Goal: Task Accomplishment & Management: Use online tool/utility

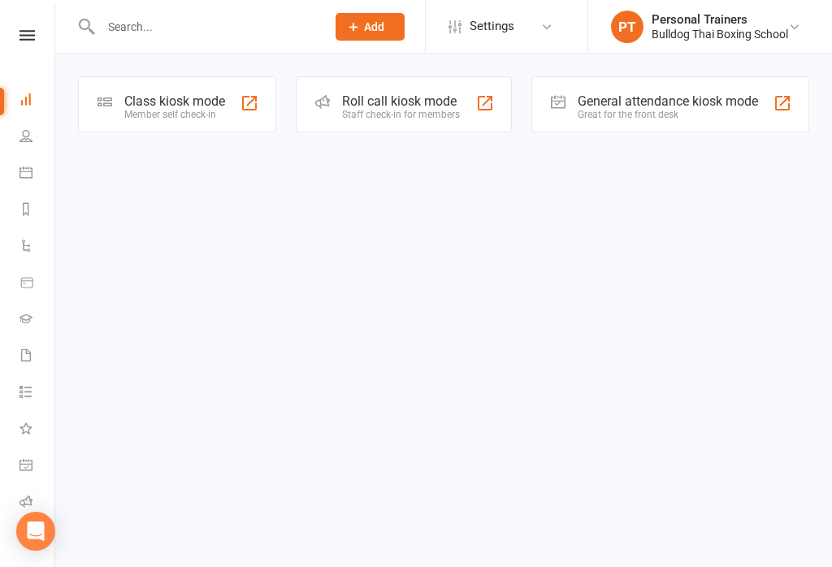
click at [219, 102] on div "Class kiosk mode" at bounding box center [174, 100] width 101 height 15
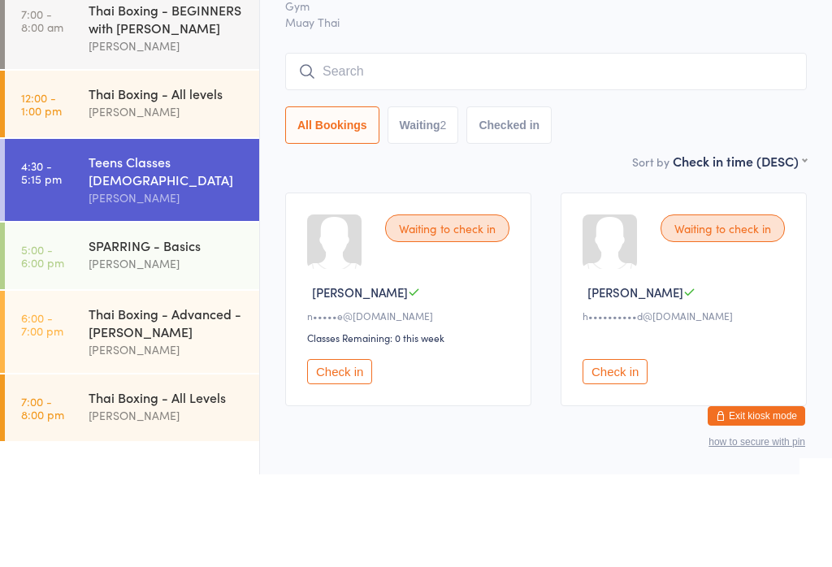
scroll to position [29, 0]
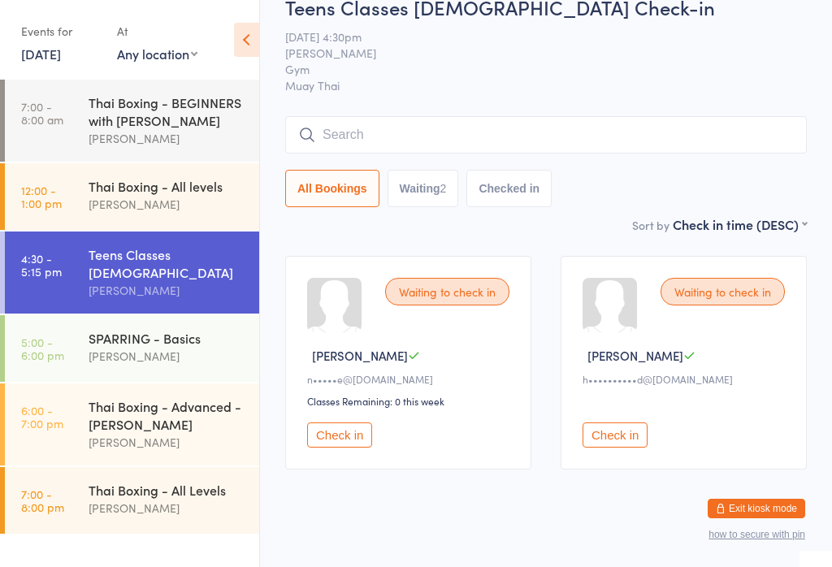
click at [726, 143] on input "search" at bounding box center [545, 134] width 521 height 37
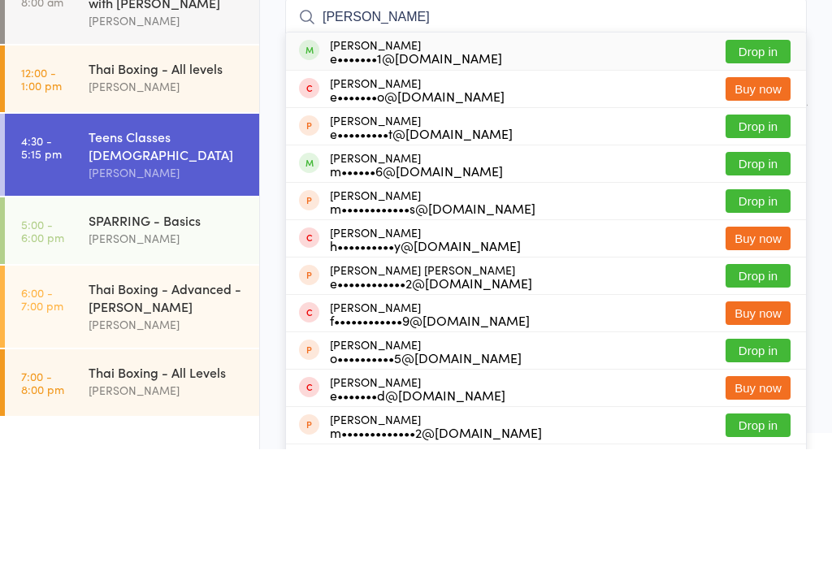
type input "Evan"
click at [761, 270] on button "Drop in" at bounding box center [757, 282] width 65 height 24
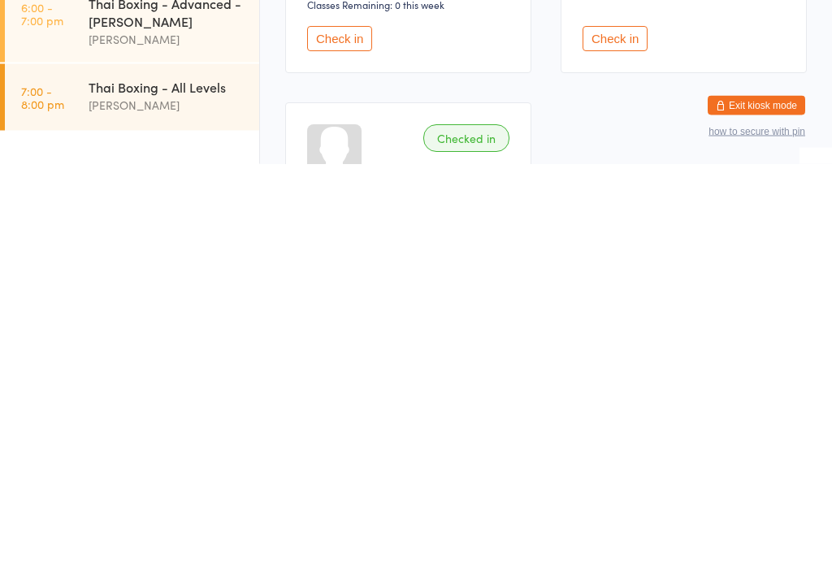
scroll to position [0, 0]
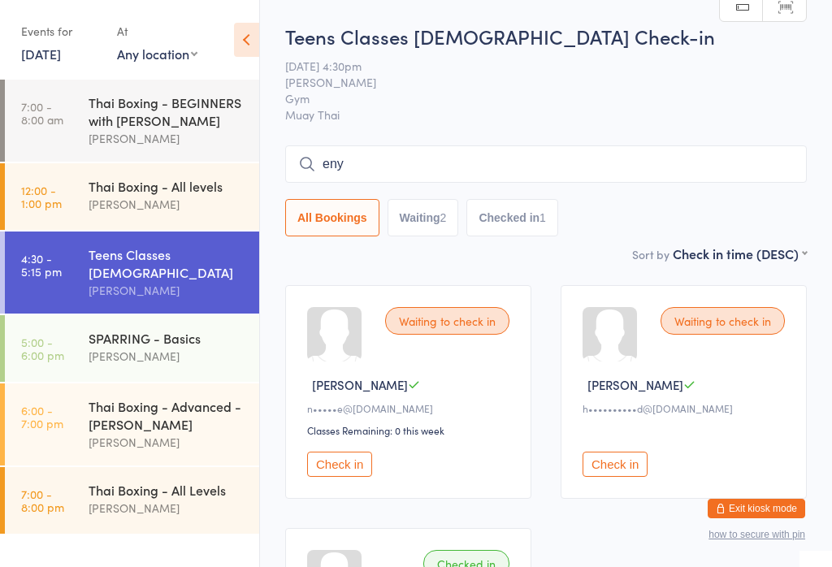
type input "enyu"
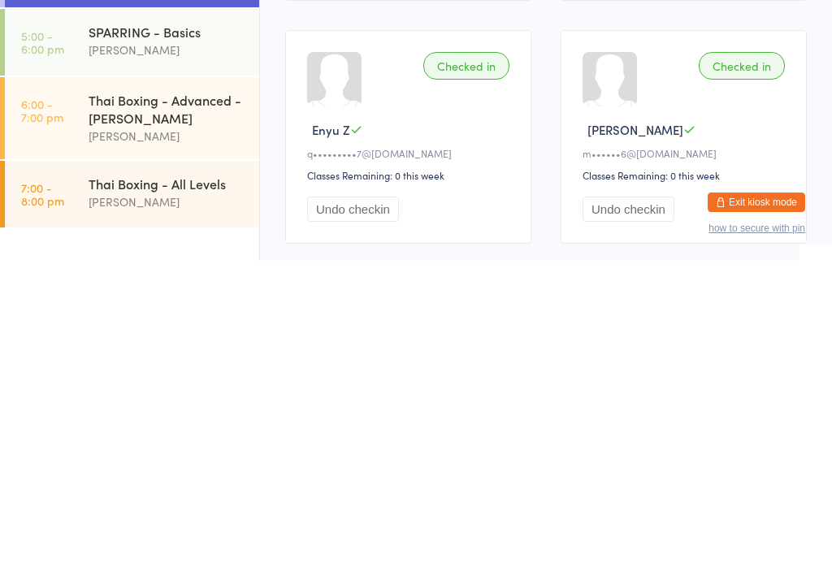
scroll to position [36, 0]
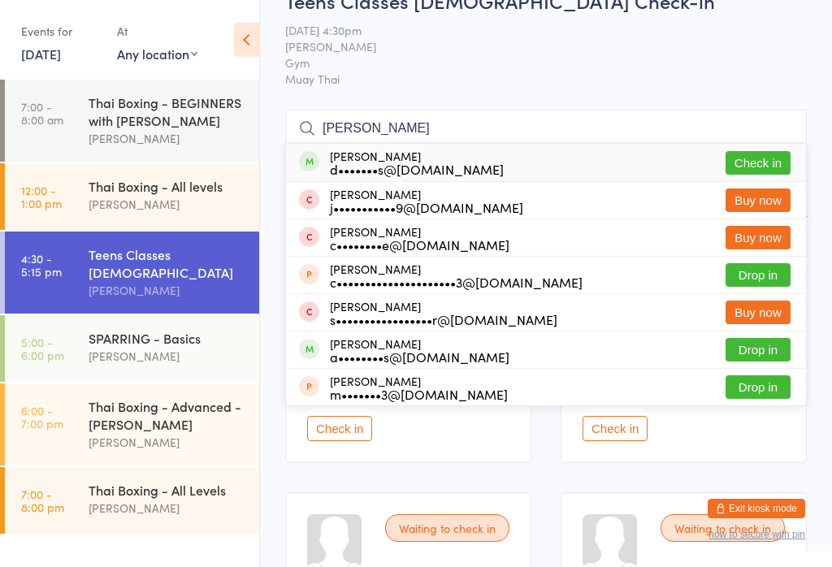
type input "arlo"
click at [768, 152] on button "Check in" at bounding box center [757, 163] width 65 height 24
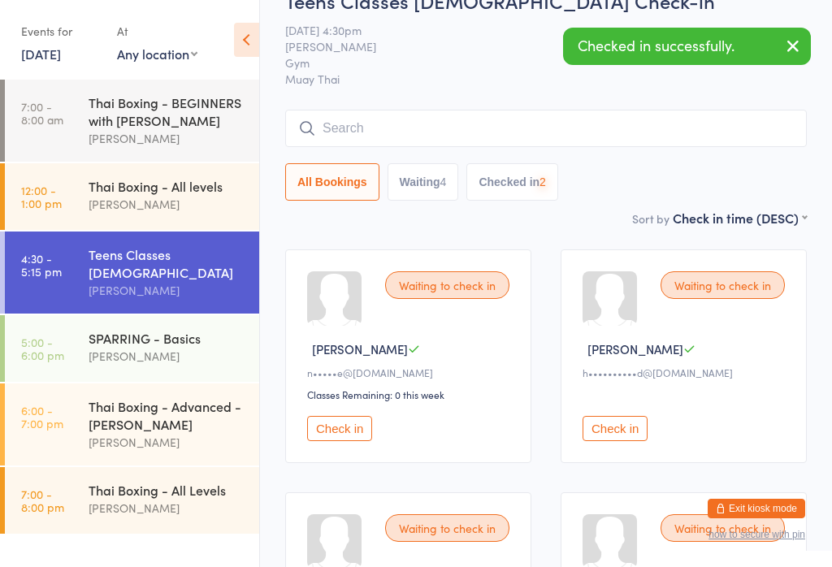
click at [742, 123] on input "search" at bounding box center [545, 128] width 521 height 37
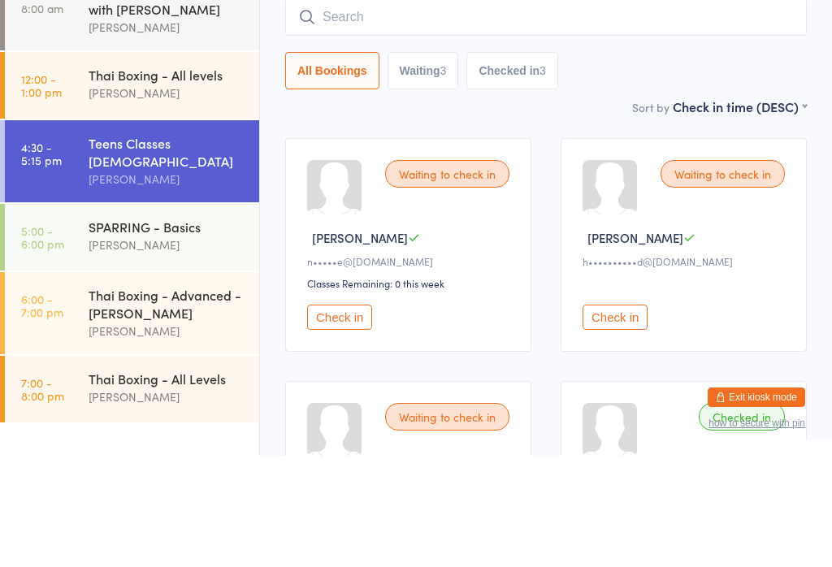
type input "A"
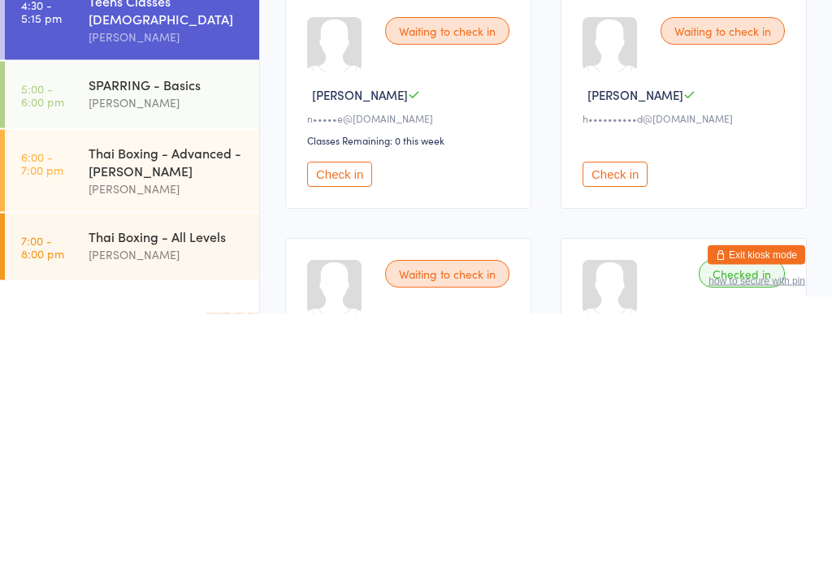
click at [341, 416] on button "Check in" at bounding box center [339, 428] width 65 height 25
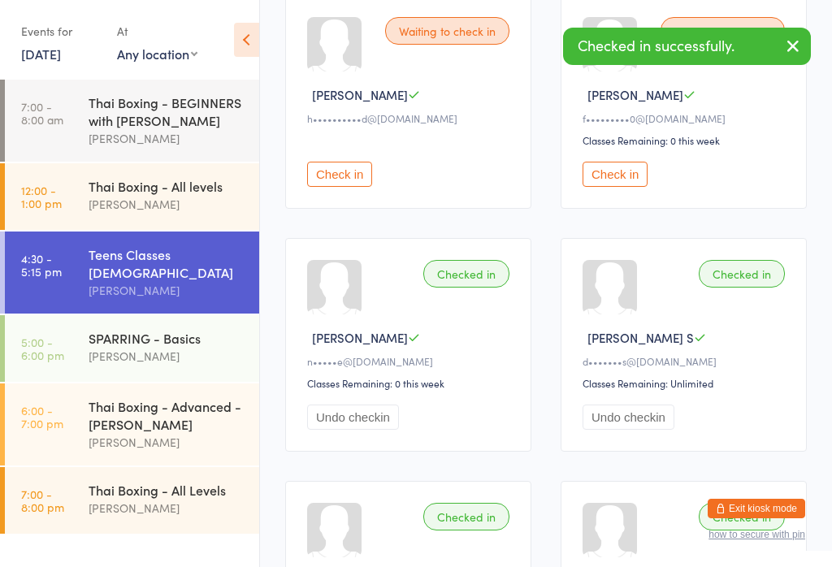
click at [617, 177] on button "Check in" at bounding box center [614, 174] width 65 height 25
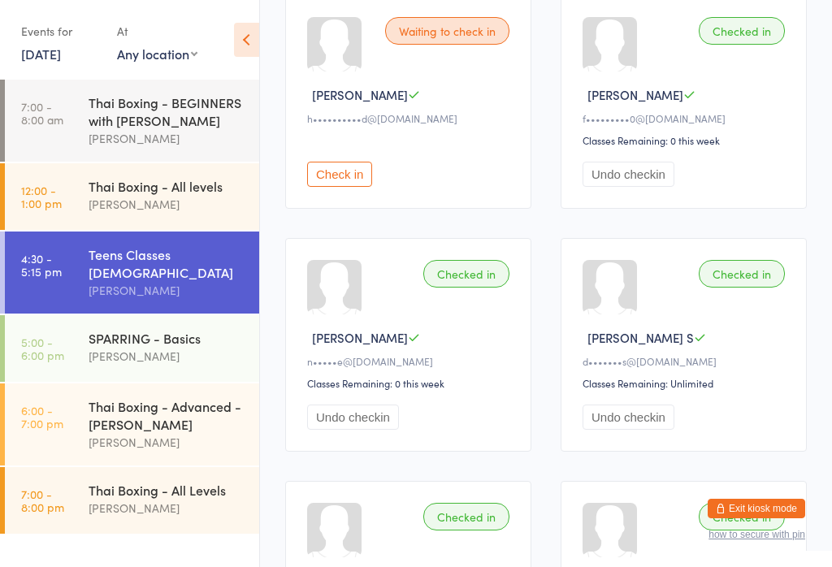
click at [353, 182] on button "Check in" at bounding box center [339, 174] width 65 height 25
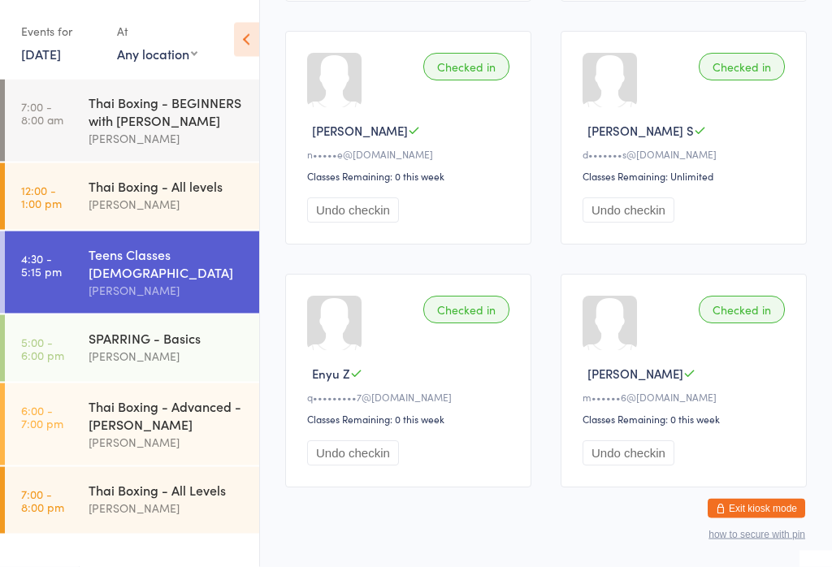
scroll to position [497, 0]
click at [121, 331] on div "SPARRING - Basics" at bounding box center [167, 338] width 157 height 18
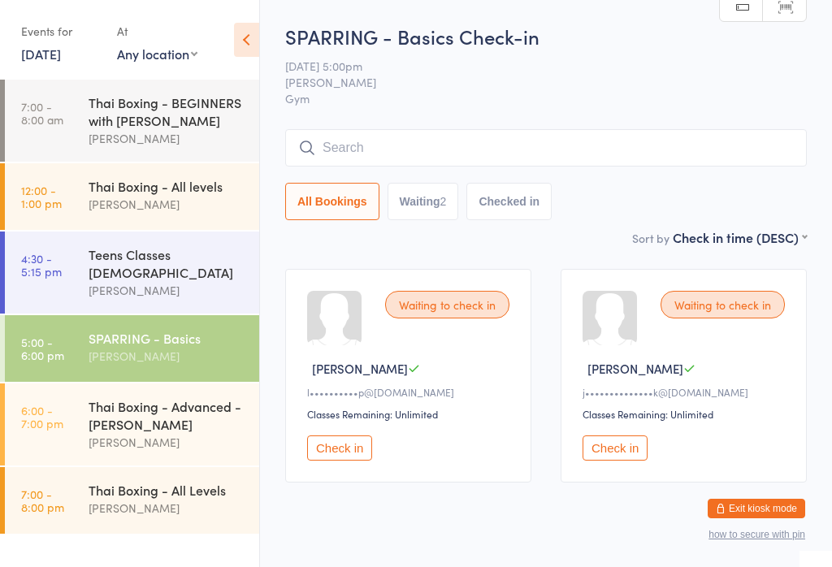
click at [593, 146] on input "search" at bounding box center [545, 147] width 521 height 37
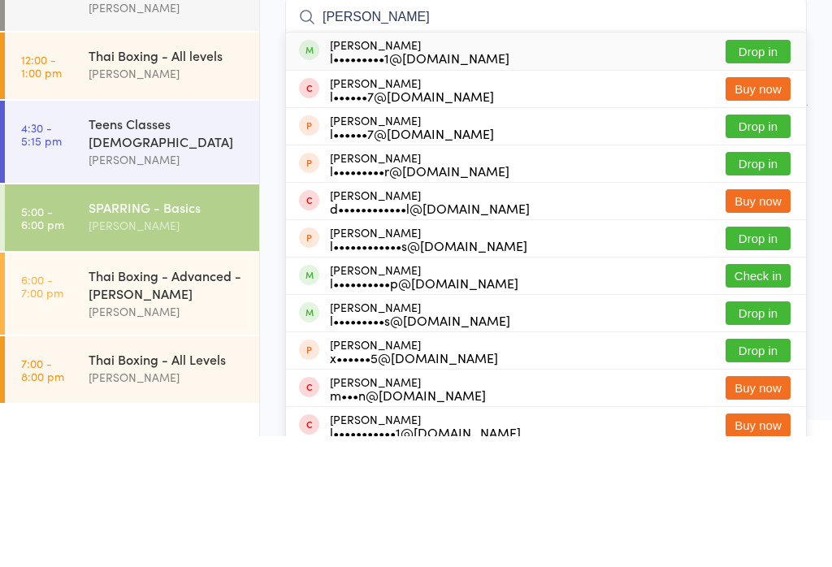
type input "Lachlan bate"
click at [776, 171] on button "Drop in" at bounding box center [757, 183] width 65 height 24
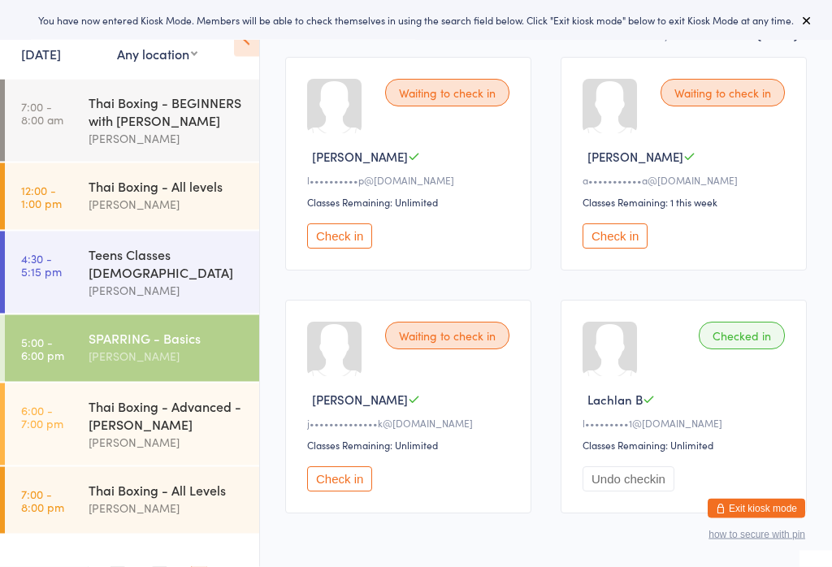
scroll to position [212, 0]
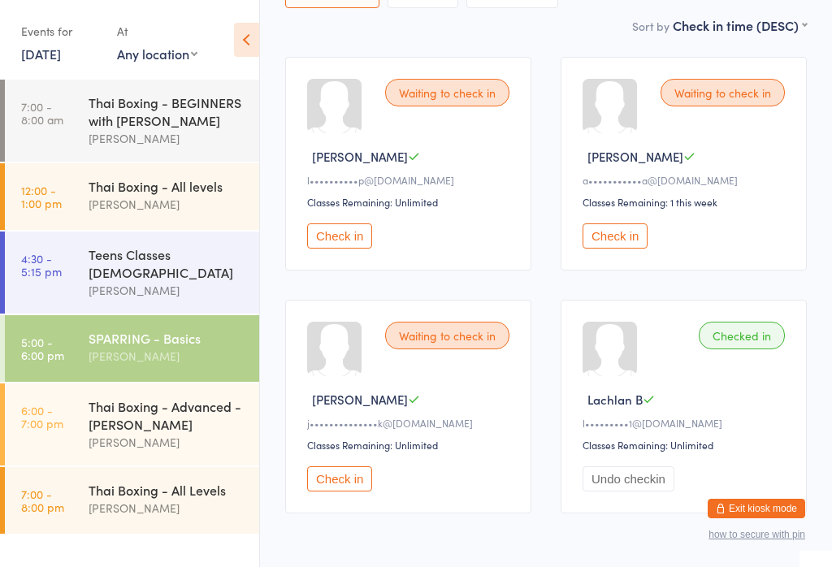
click at [619, 249] on button "Check in" at bounding box center [614, 235] width 65 height 25
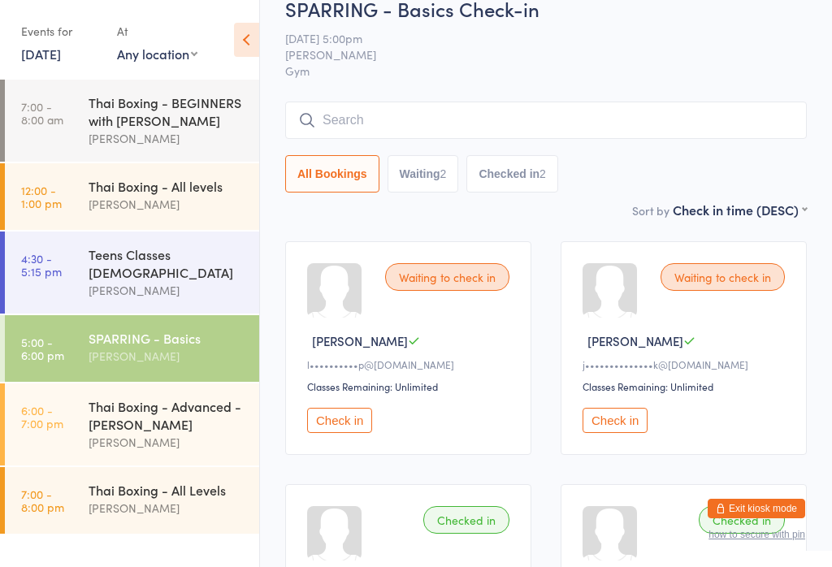
scroll to position [0, 0]
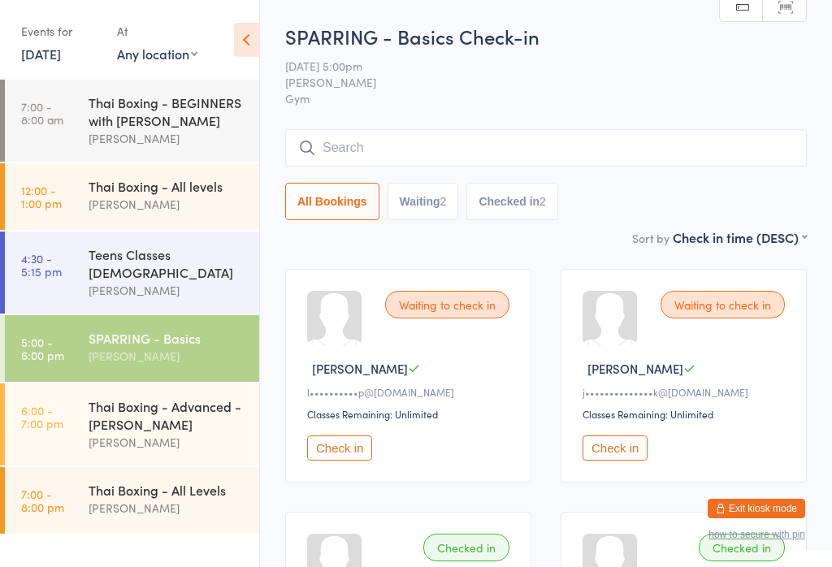
click at [136, 416] on div "Thai Boxing - Advanced - [PERSON_NAME]" at bounding box center [167, 415] width 157 height 36
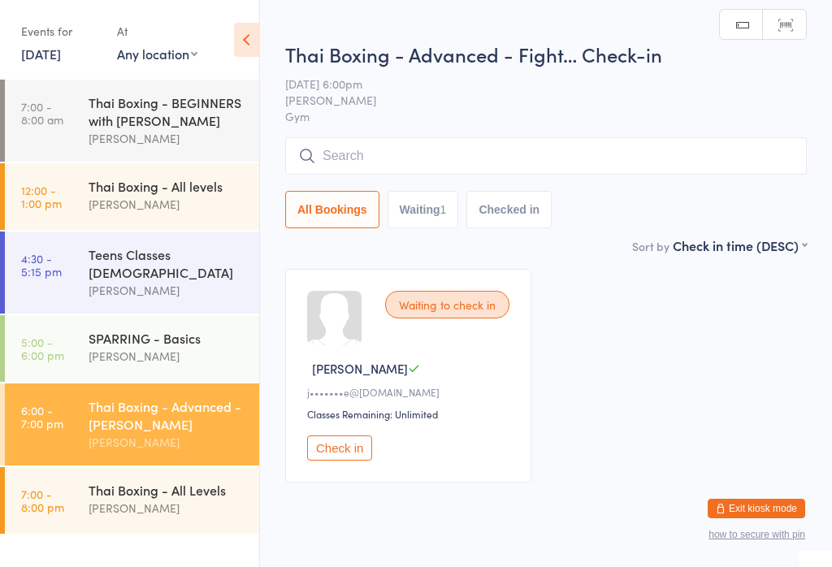
click at [143, 506] on div "[PERSON_NAME]" at bounding box center [167, 508] width 157 height 19
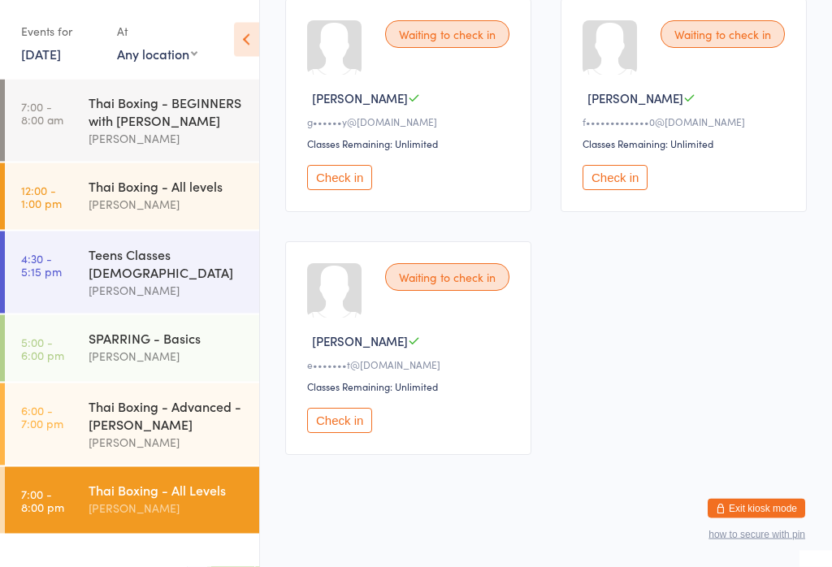
scroll to position [772, 0]
click at [132, 281] on div "[PERSON_NAME]" at bounding box center [167, 290] width 157 height 19
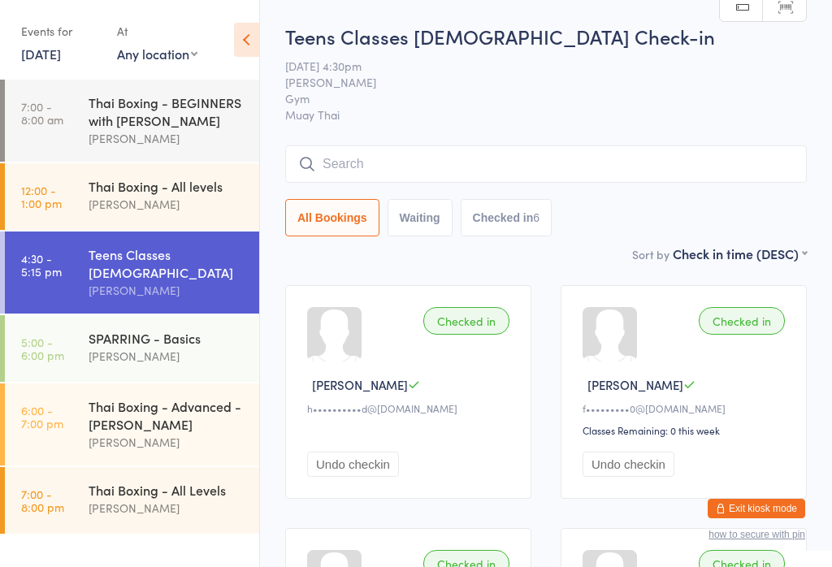
click at [153, 334] on div "SPARRING - Basics" at bounding box center [167, 338] width 157 height 18
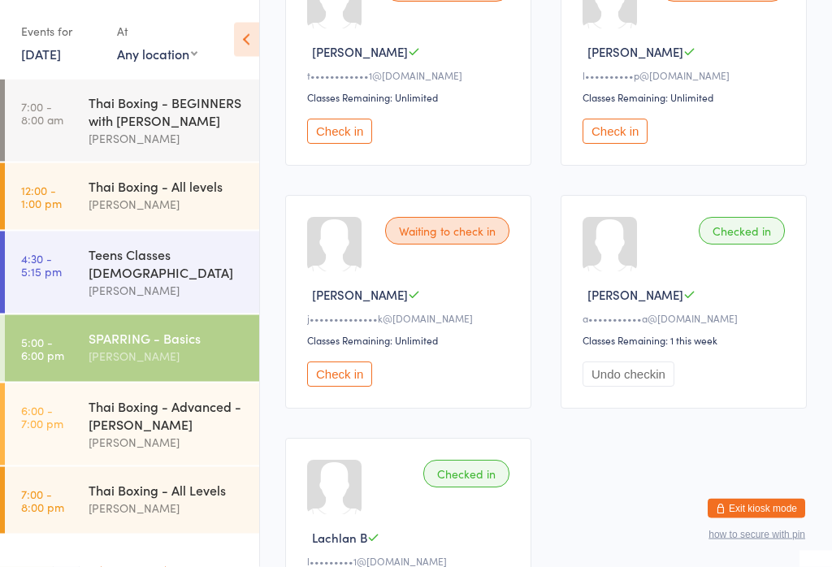
scroll to position [317, 0]
click at [326, 387] on button "Check in" at bounding box center [339, 373] width 65 height 25
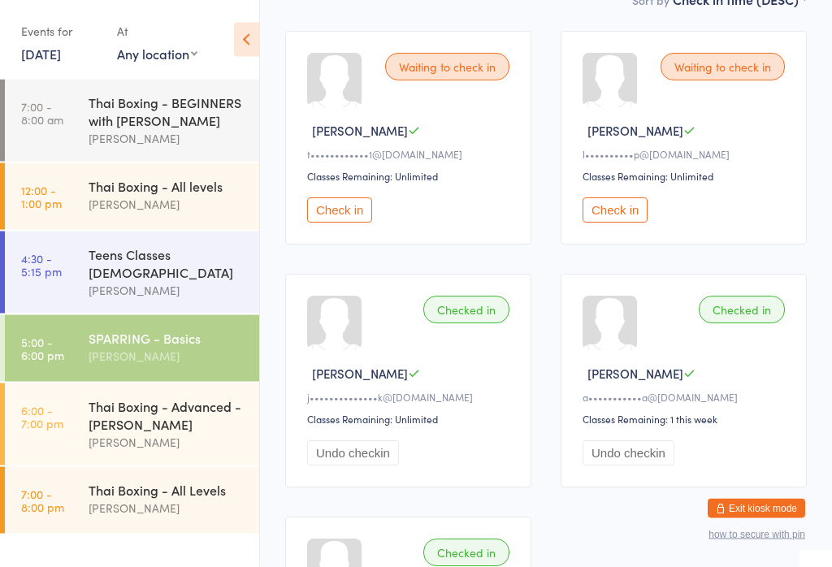
scroll to position [236, 0]
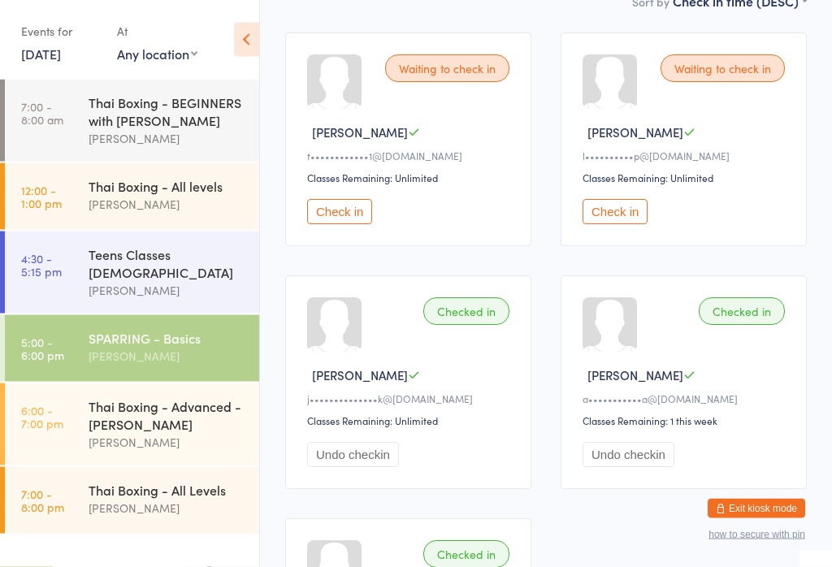
click at [339, 217] on button "Check in" at bounding box center [339, 212] width 65 height 25
